Goal: Information Seeking & Learning: Learn about a topic

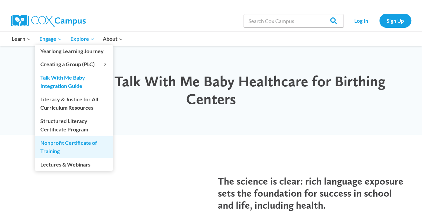
click at [64, 143] on link "Nonprofit Certificate of Training" at bounding box center [74, 146] width 78 height 21
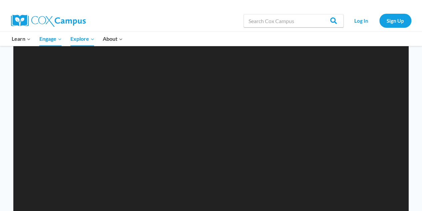
scroll to position [629, 0]
click at [262, 89] on video "[URL][DOMAIN_NAME]" at bounding box center [210, 152] width 395 height 223
